Goal: Find specific page/section: Find specific page/section

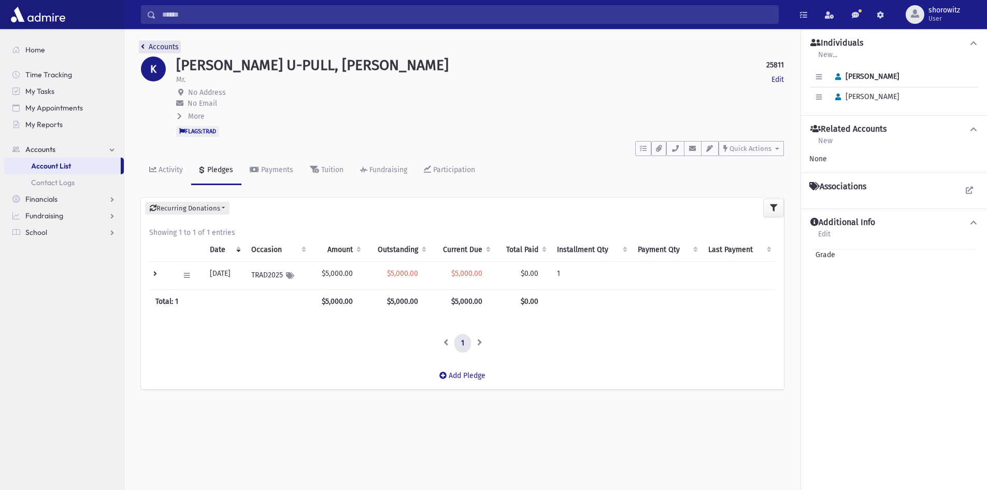
click at [167, 46] on link "Accounts" at bounding box center [160, 46] width 38 height 9
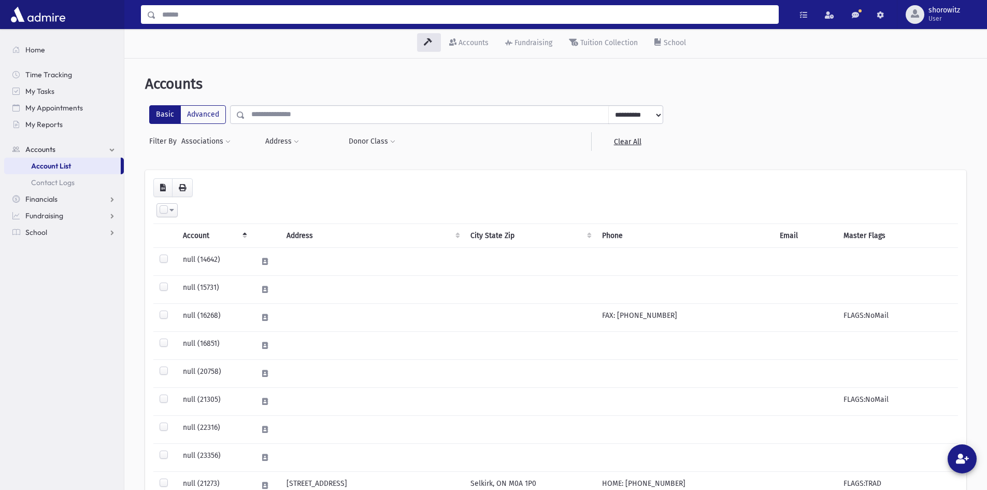
click at [192, 13] on input "Search" at bounding box center [467, 14] width 622 height 19
type input "*****"
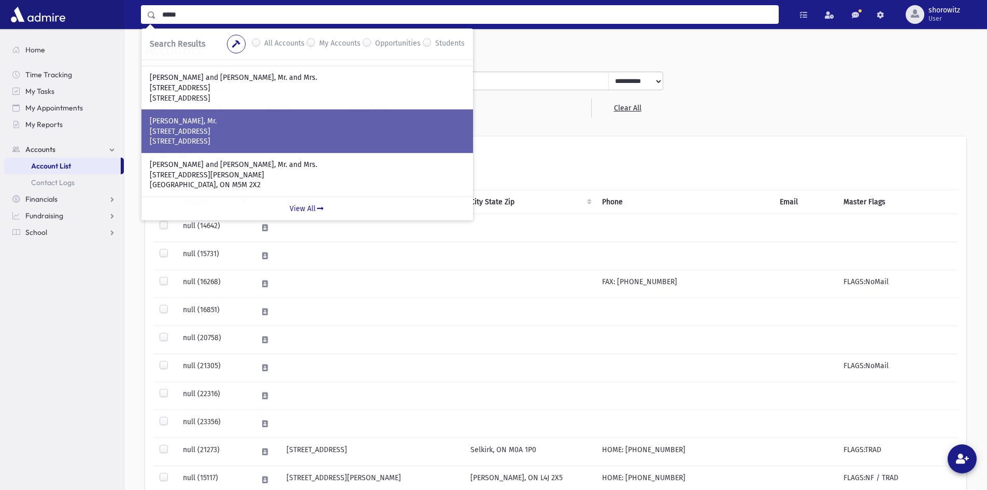
scroll to position [52, 0]
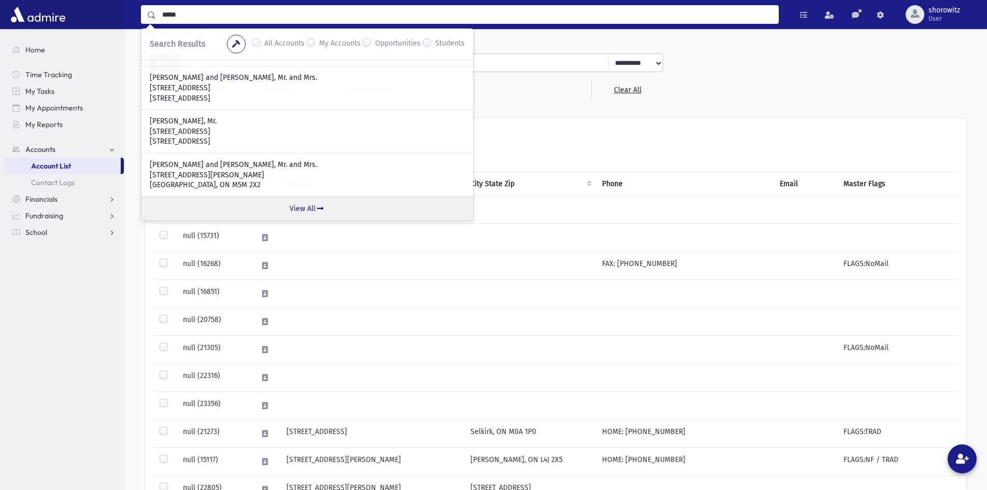
click at [304, 207] on link "View All" at bounding box center [307, 208] width 332 height 24
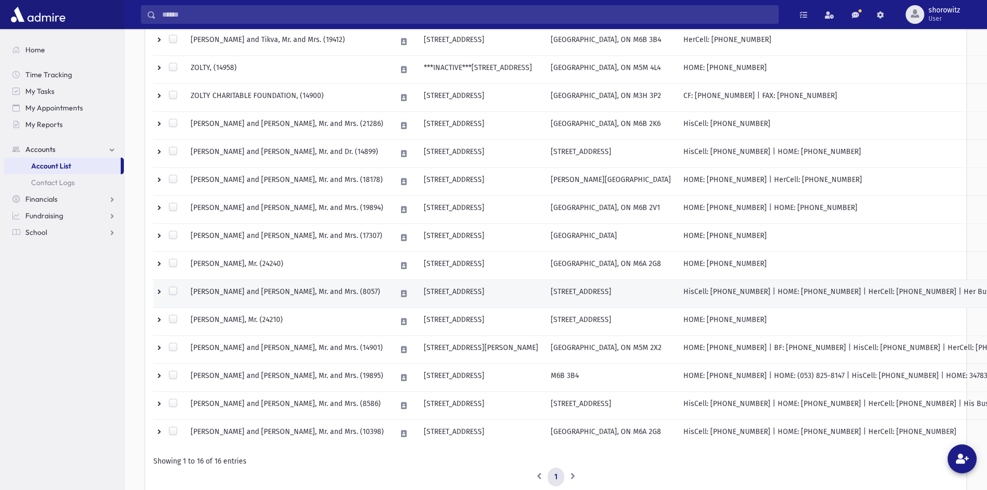
scroll to position [259, 0]
